Goal: Task Accomplishment & Management: Use online tool/utility

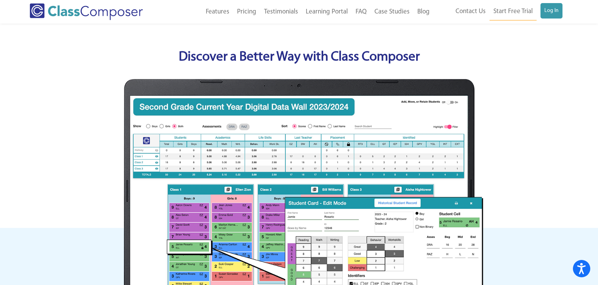
scroll to position [270, 0]
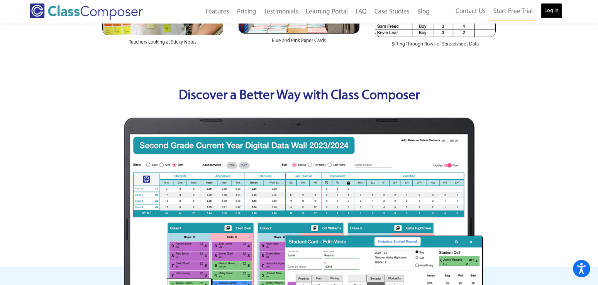
click at [552, 5] on link "Log In" at bounding box center [551, 10] width 22 height 15
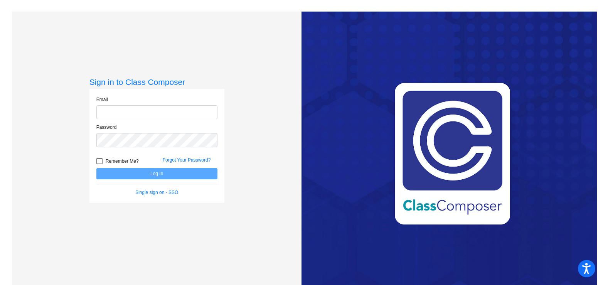
type input "lana.lindell@k12.nd.us"
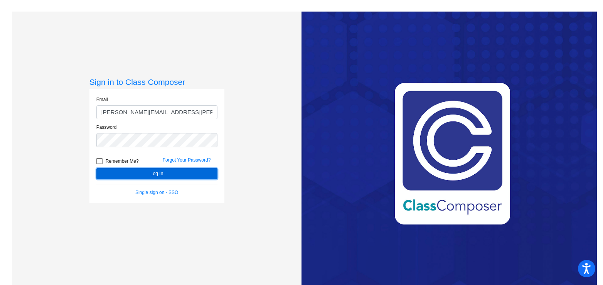
click at [127, 175] on button "Log In" at bounding box center [156, 173] width 121 height 11
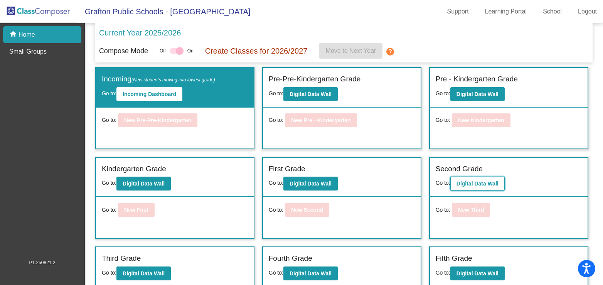
click at [466, 181] on b "Digital Data Wall" at bounding box center [478, 184] width 42 height 6
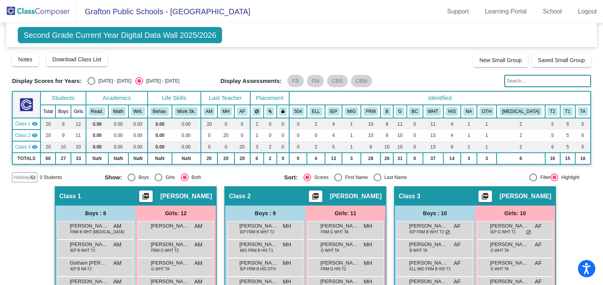
scroll to position [154, 0]
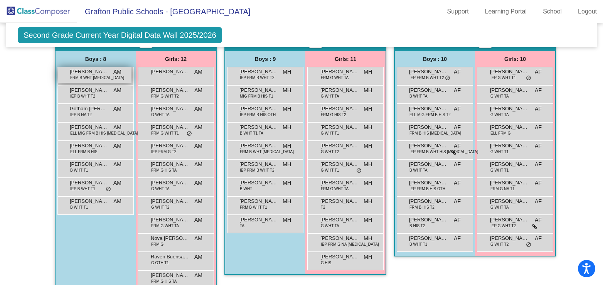
click at [102, 74] on span "Conner Martens" at bounding box center [89, 72] width 39 height 8
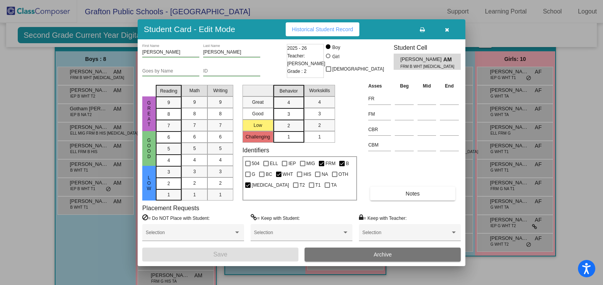
click at [458, 28] on button "button" at bounding box center [447, 29] width 25 height 14
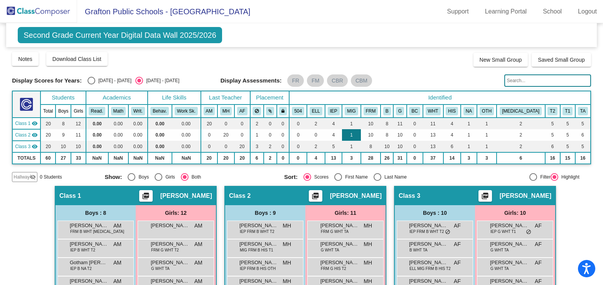
scroll to position [0, 0]
